Goal: Information Seeking & Learning: Check status

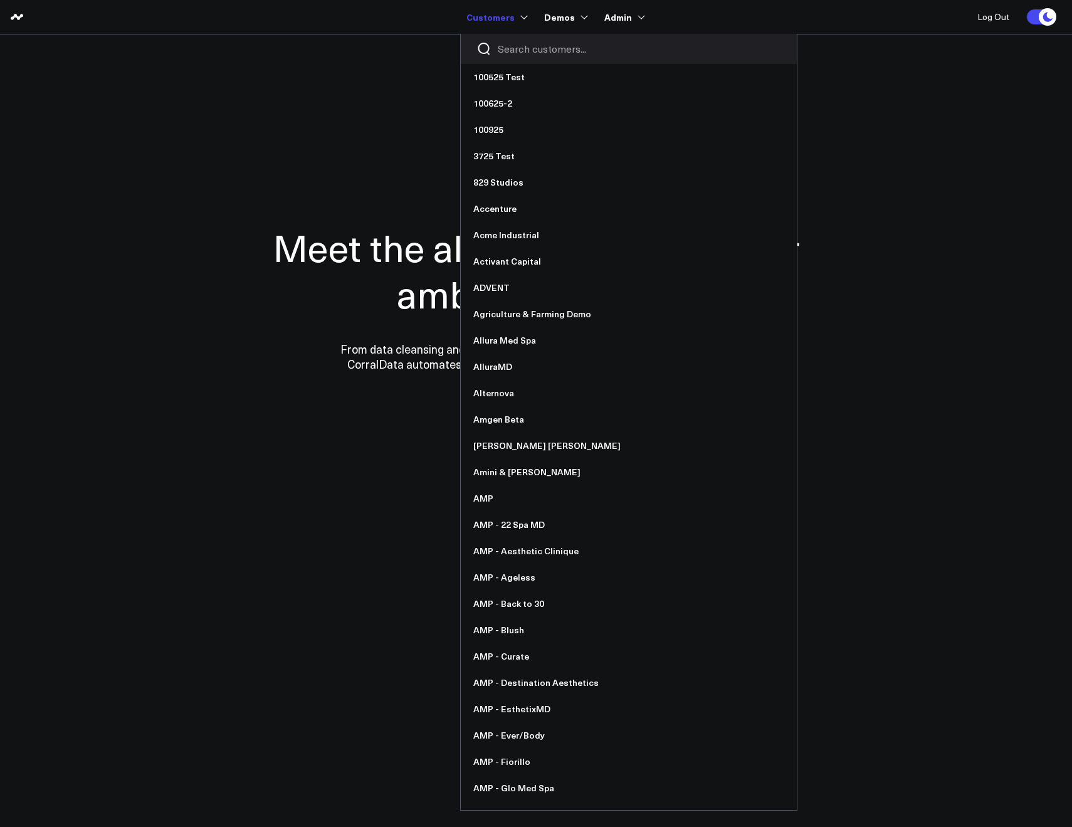
click at [505, 44] on input "Search customers input" at bounding box center [639, 49] width 283 height 14
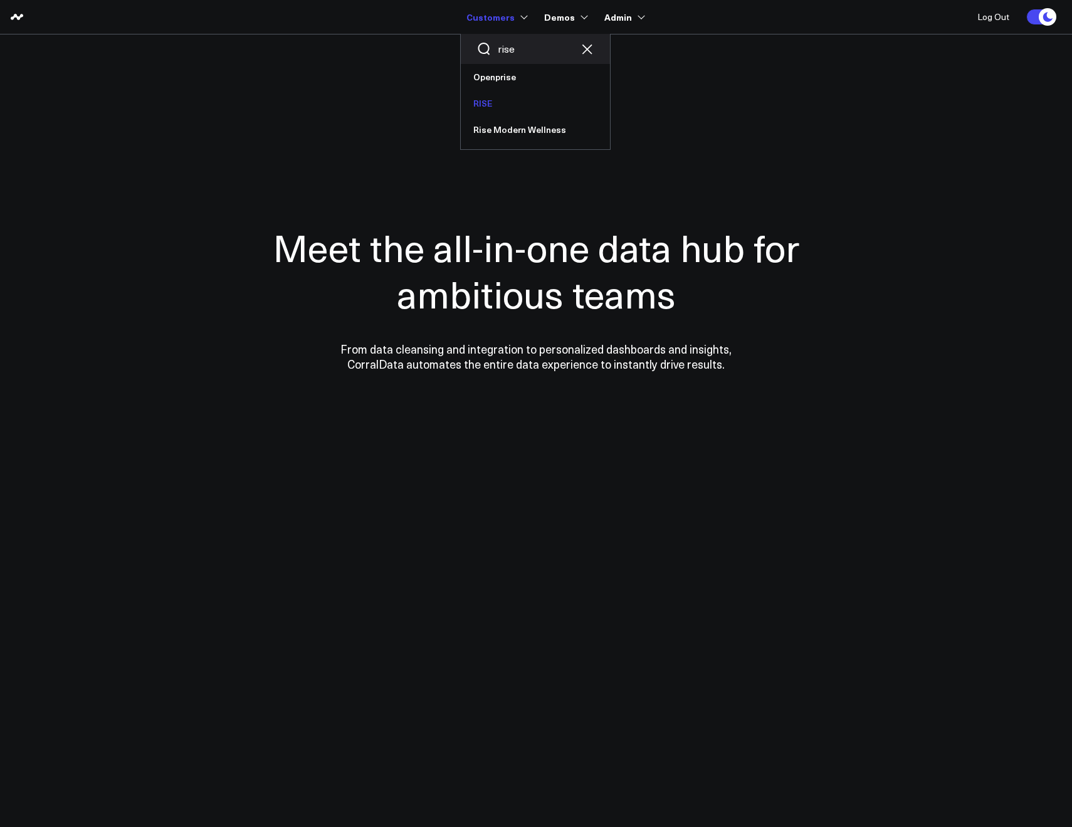
type input "rise"
click at [490, 96] on link "RISE" at bounding box center [535, 103] width 149 height 26
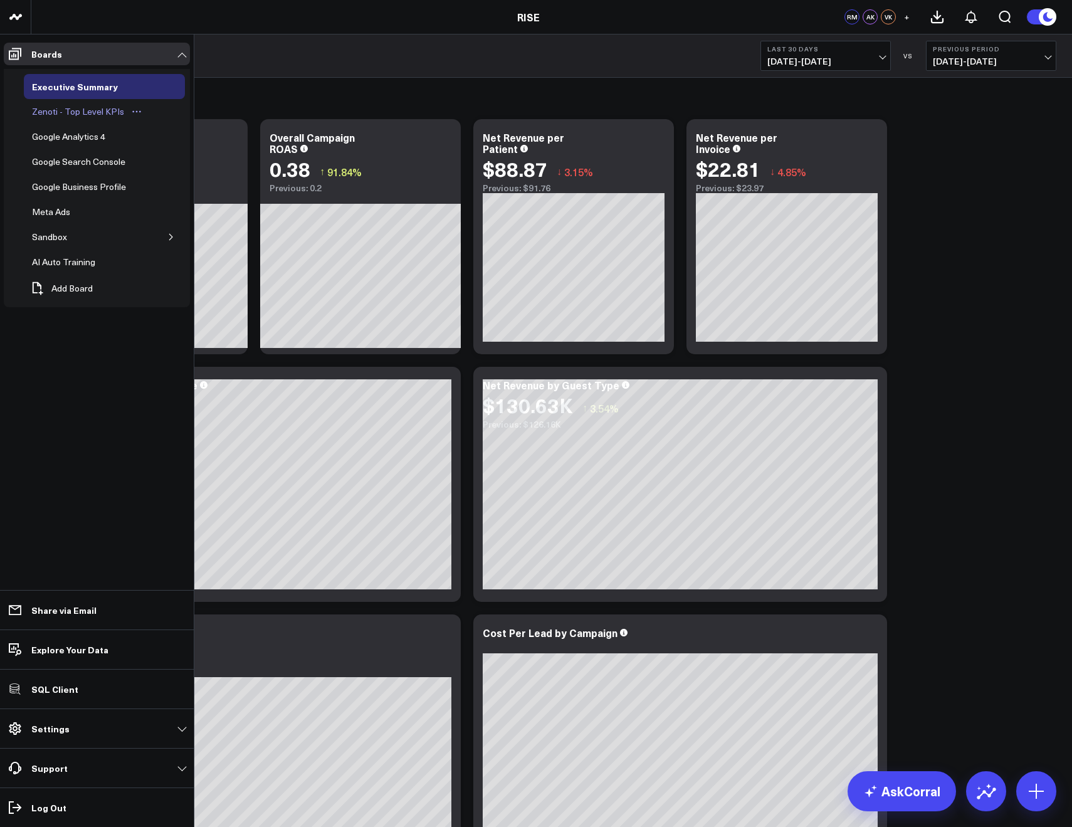
click at [63, 105] on div "Zenoti - Top Level KPIs" at bounding box center [78, 111] width 98 height 15
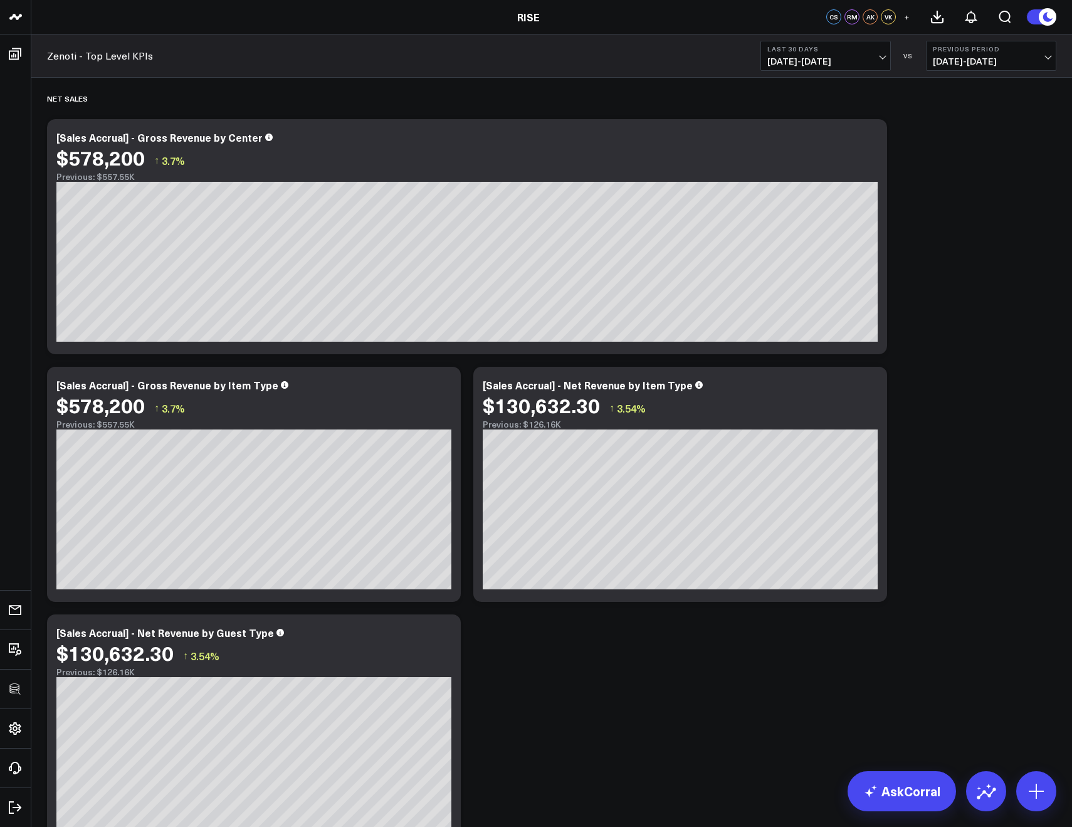
click at [796, 46] on b "Last 30 Days" at bounding box center [825, 49] width 117 height 8
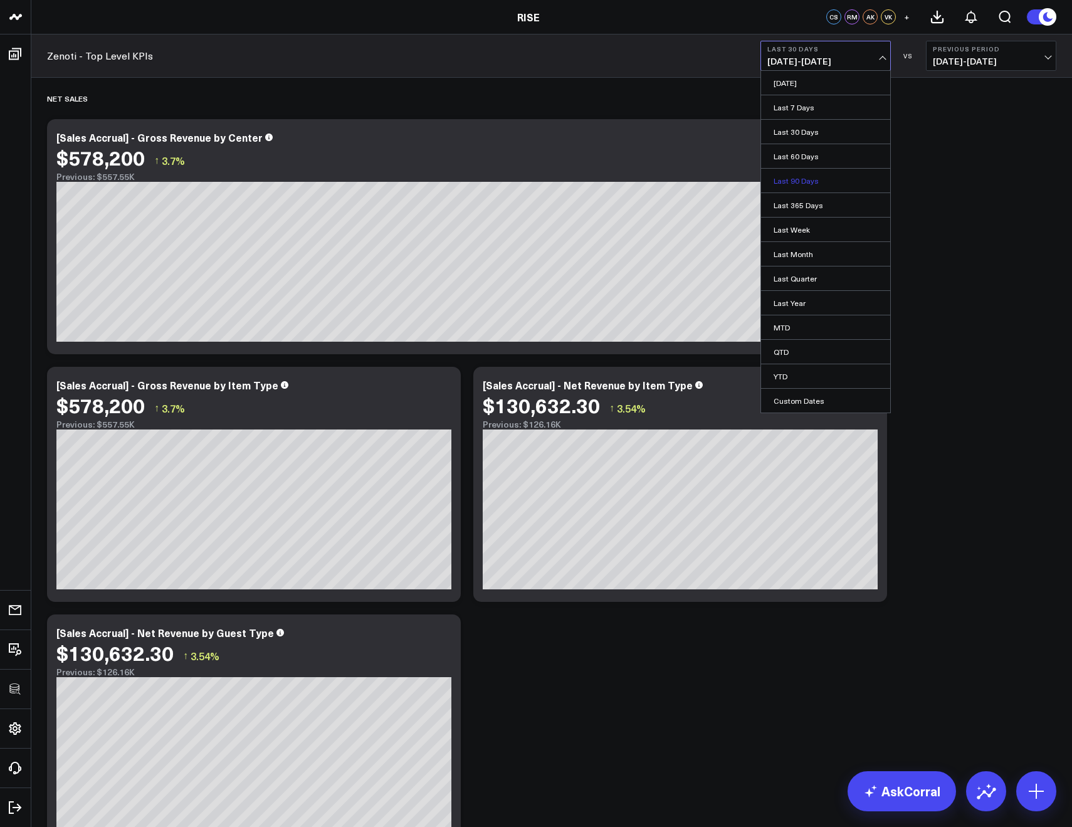
click at [801, 174] on link "Last 90 Days" at bounding box center [825, 181] width 129 height 24
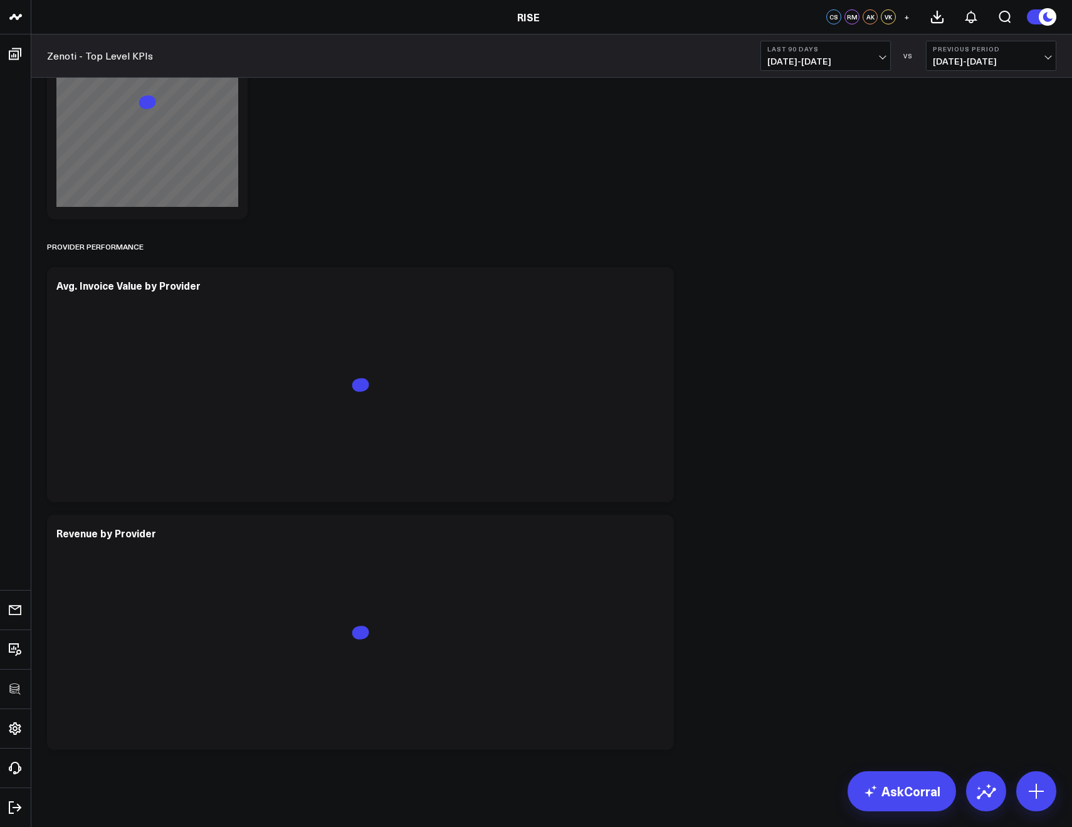
scroll to position [4454, 0]
